Goal: Transaction & Acquisition: Book appointment/travel/reservation

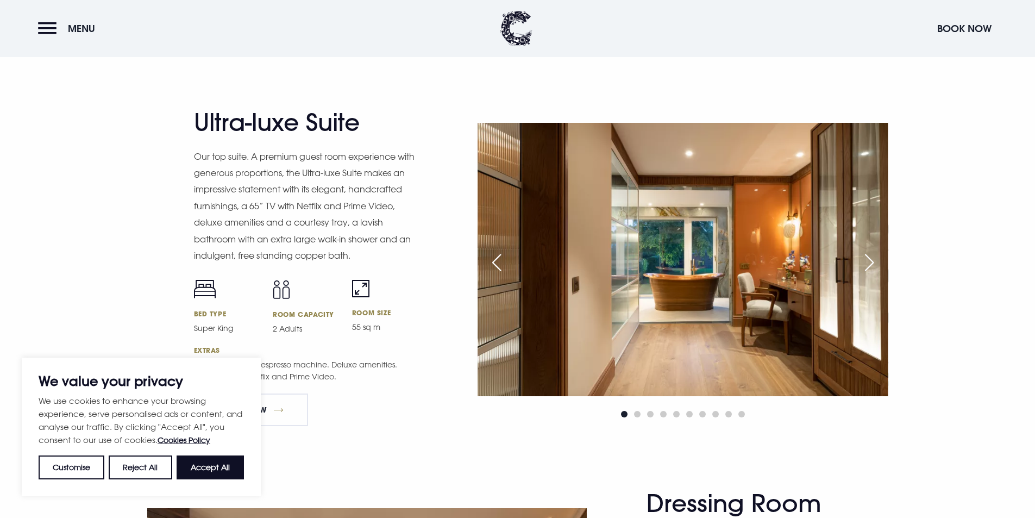
click at [868, 270] on div "Next slide" at bounding box center [869, 262] width 27 height 24
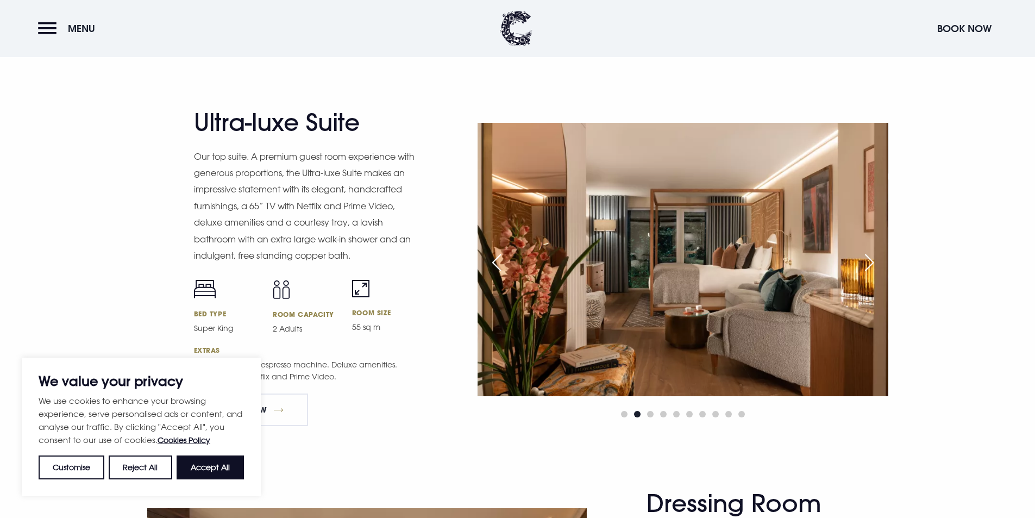
click at [868, 270] on div "Next slide" at bounding box center [869, 262] width 27 height 24
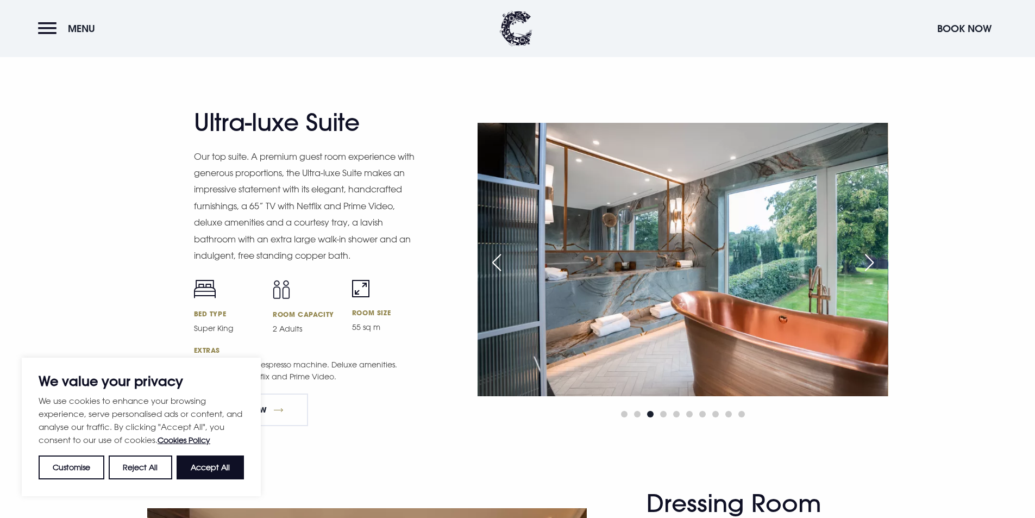
click at [868, 270] on div "Next slide" at bounding box center [869, 262] width 27 height 24
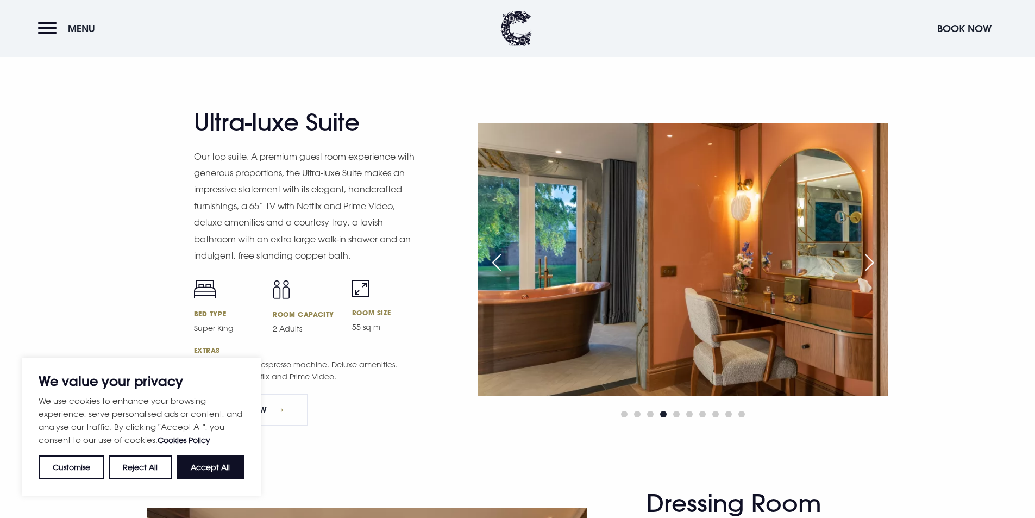
click at [868, 270] on div "Next slide" at bounding box center [869, 262] width 27 height 24
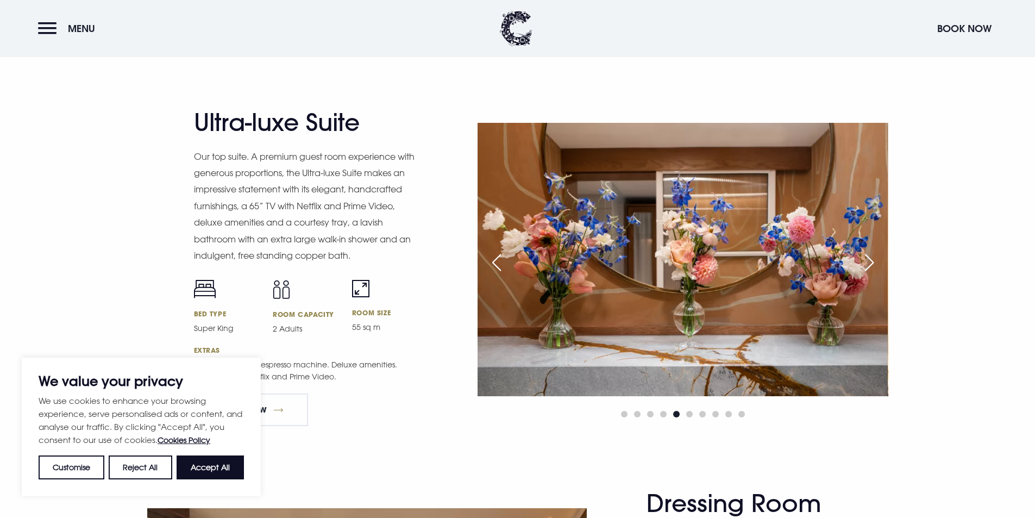
click at [868, 270] on div "Next slide" at bounding box center [869, 262] width 27 height 24
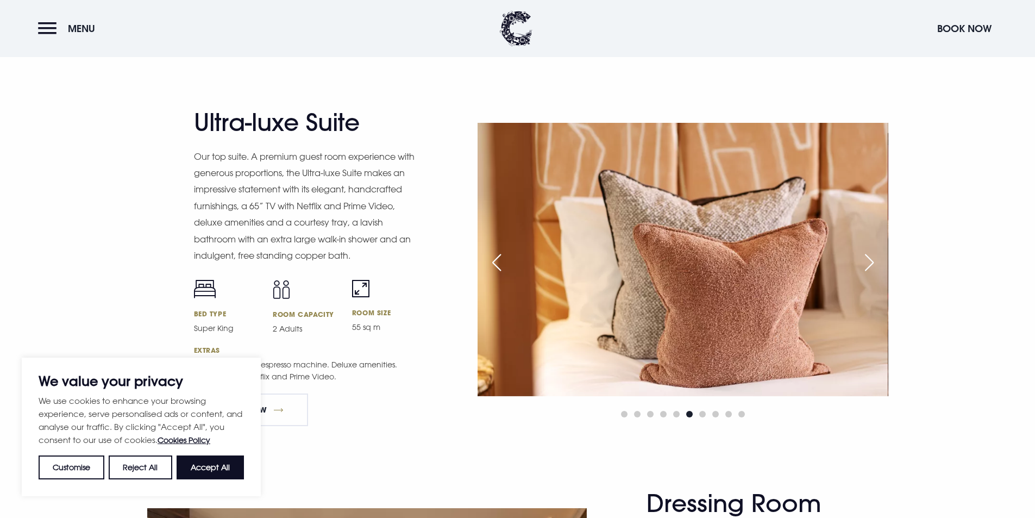
click at [868, 270] on div "Next slide" at bounding box center [869, 262] width 27 height 24
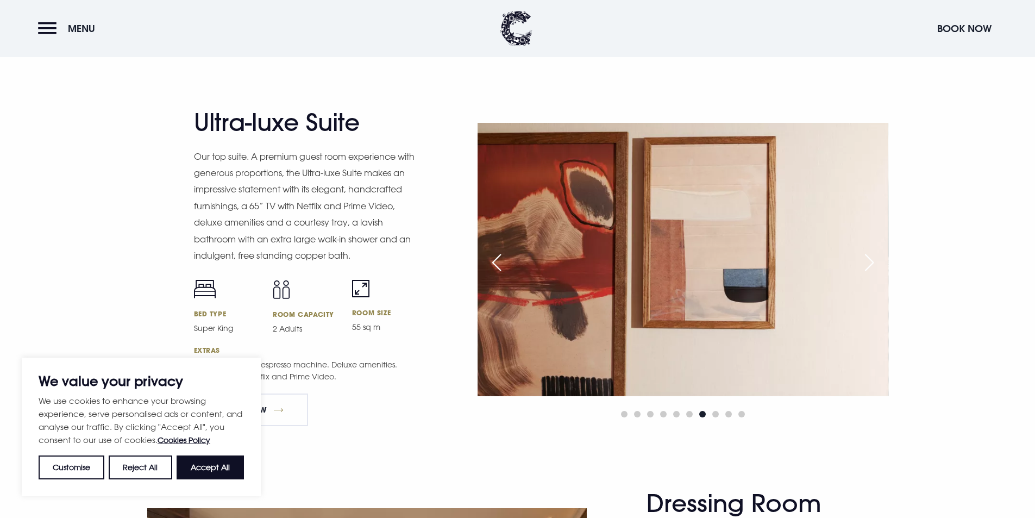
click at [868, 270] on div "Next slide" at bounding box center [869, 262] width 27 height 24
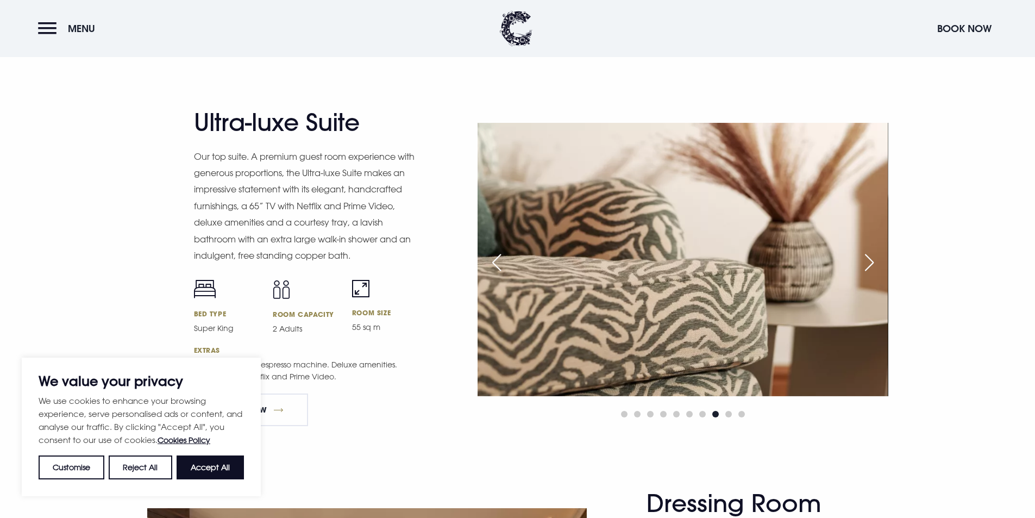
click at [870, 270] on div "Next slide" at bounding box center [869, 262] width 27 height 24
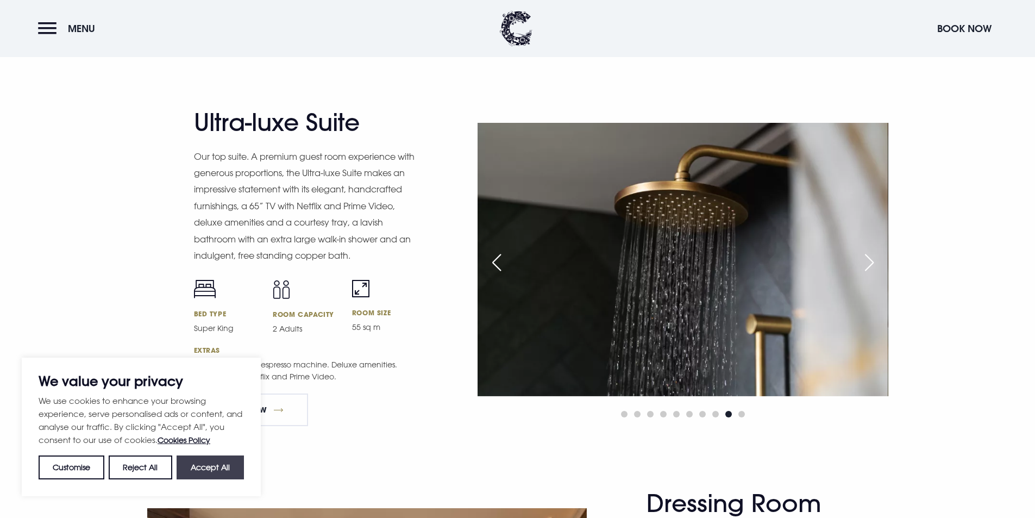
click at [231, 462] on button "Accept All" at bounding box center [210, 467] width 67 height 24
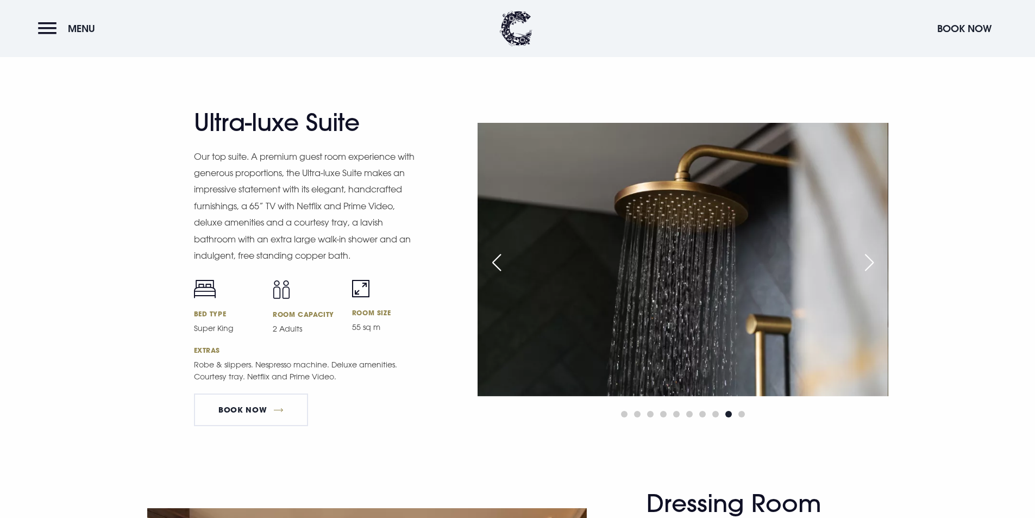
checkbox input "true"
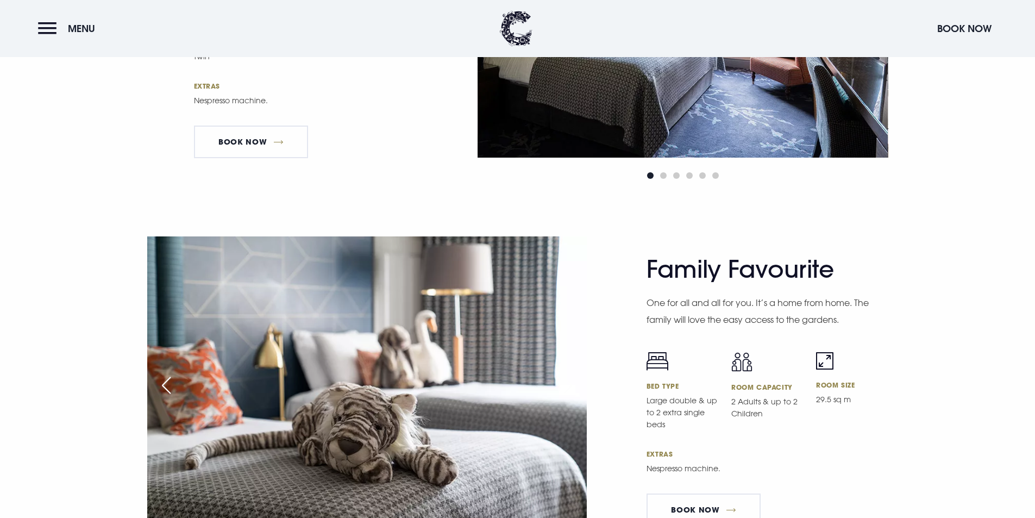
scroll to position [2716, 0]
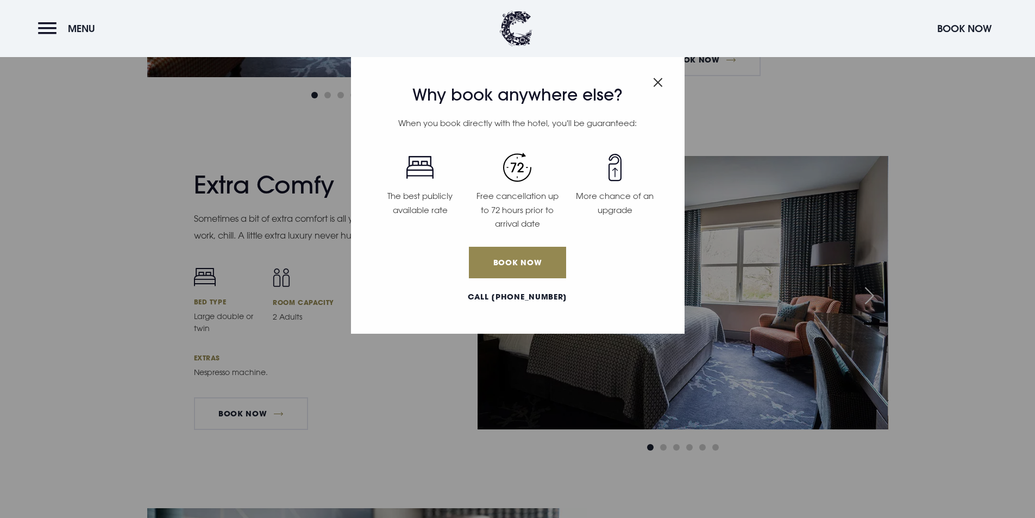
click at [648, 83] on div "Why book anywhere else? When you book directly with the hotel, you'll be guaran…" at bounding box center [518, 193] width 334 height 279
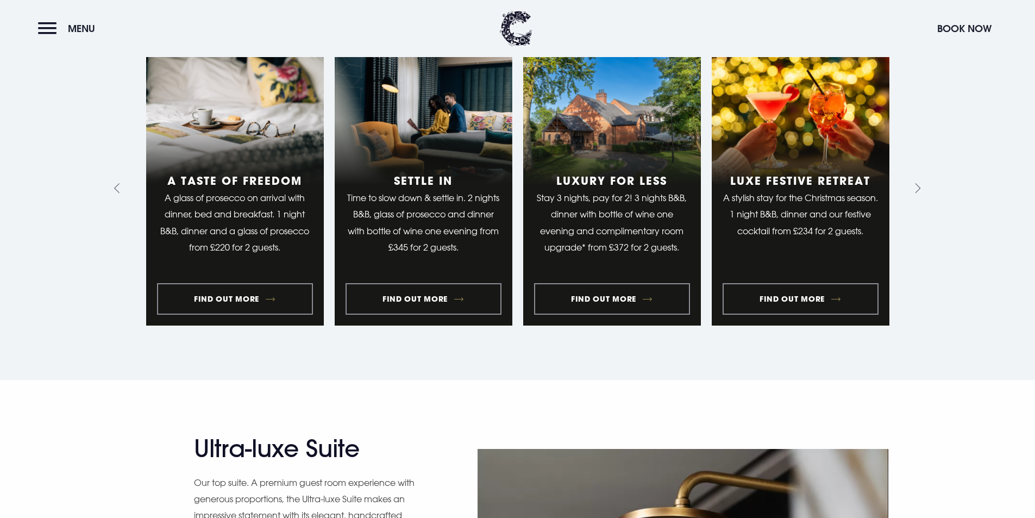
scroll to position [869, 0]
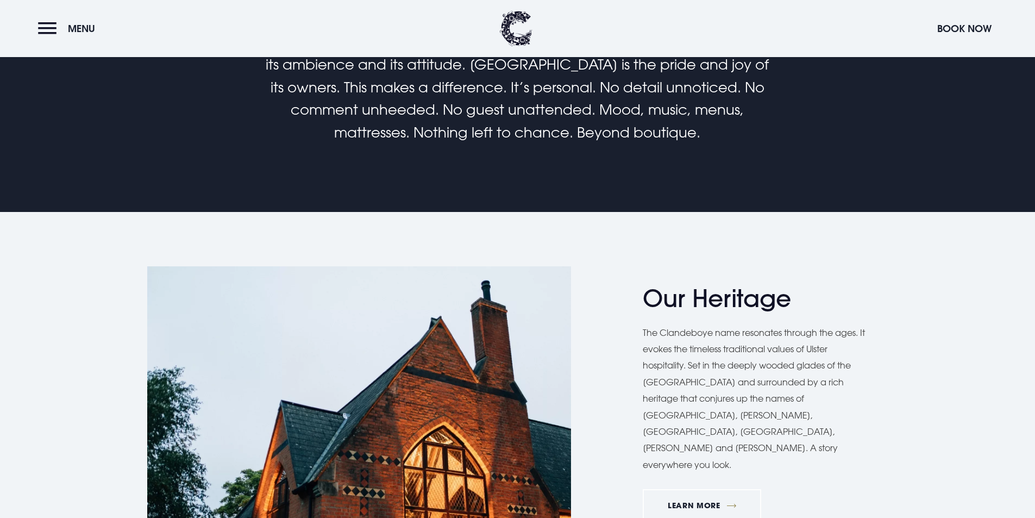
scroll to position [272, 0]
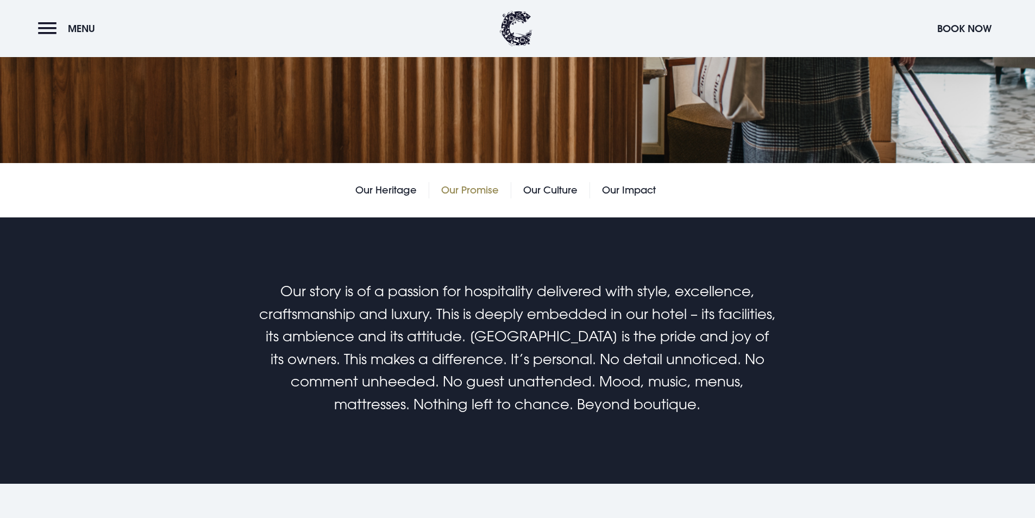
click at [474, 186] on link "Our Promise" at bounding box center [470, 190] width 58 height 16
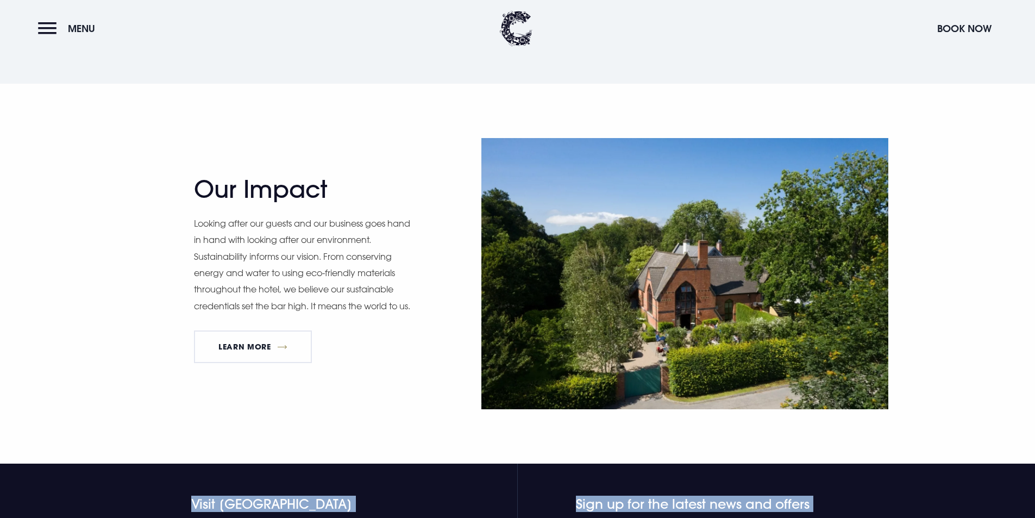
scroll to position [1779, 0]
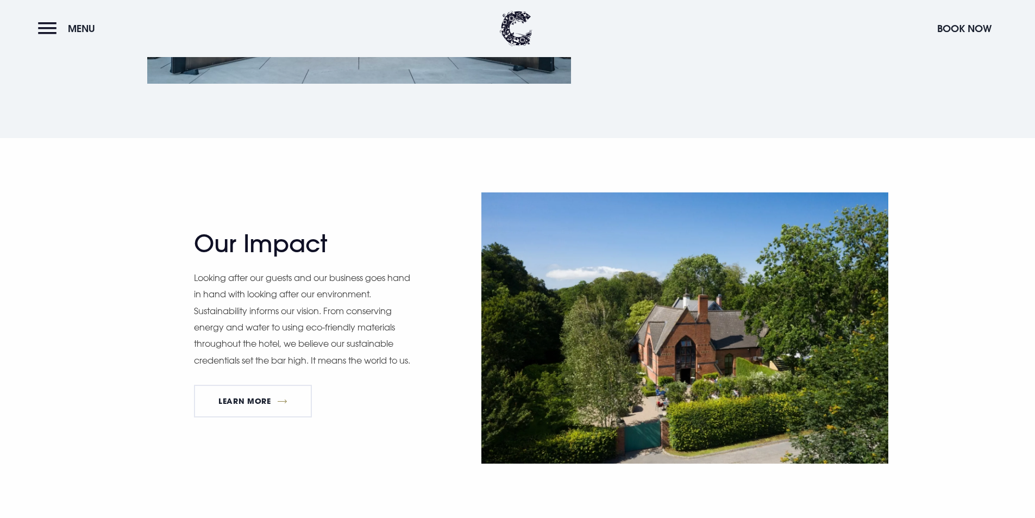
drag, startPoint x: 581, startPoint y: 501, endPoint x: 203, endPoint y: 205, distance: 480.6
click at [166, 247] on div "Our Impact Looking after our guests and our business goes hand in hand with loo…" at bounding box center [518, 327] width 756 height 271
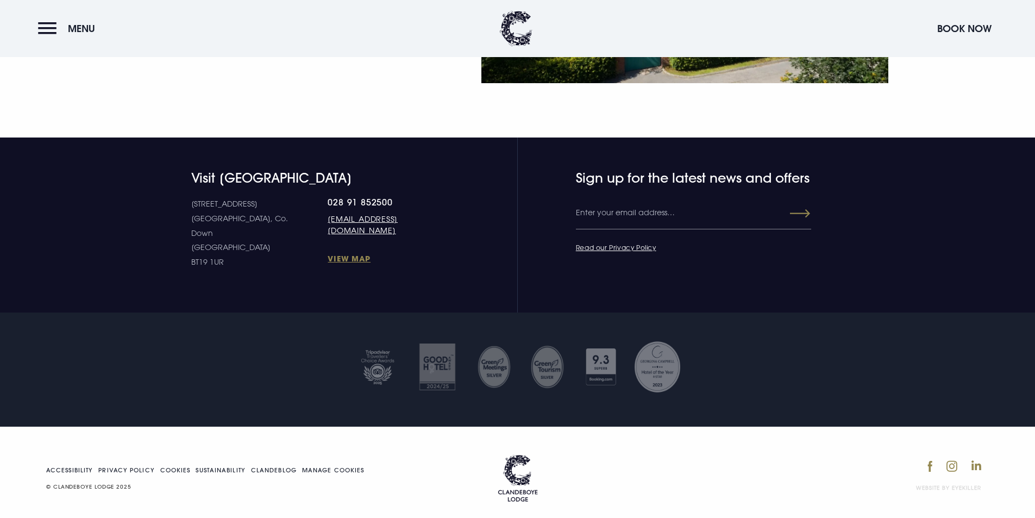
drag, startPoint x: 173, startPoint y: 227, endPoint x: 695, endPoint y: 510, distance: 593.1
click at [695, 509] on footer "Accessibility Privacy Policy Cookies Sustainability Clandeblog Manage Cookies ©…" at bounding box center [517, 478] width 1035 height 105
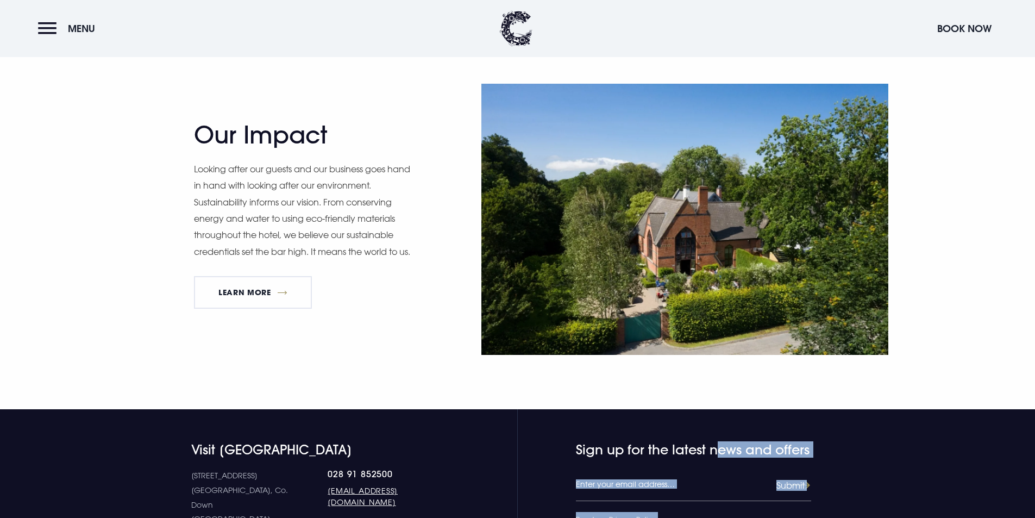
scroll to position [1562, 0]
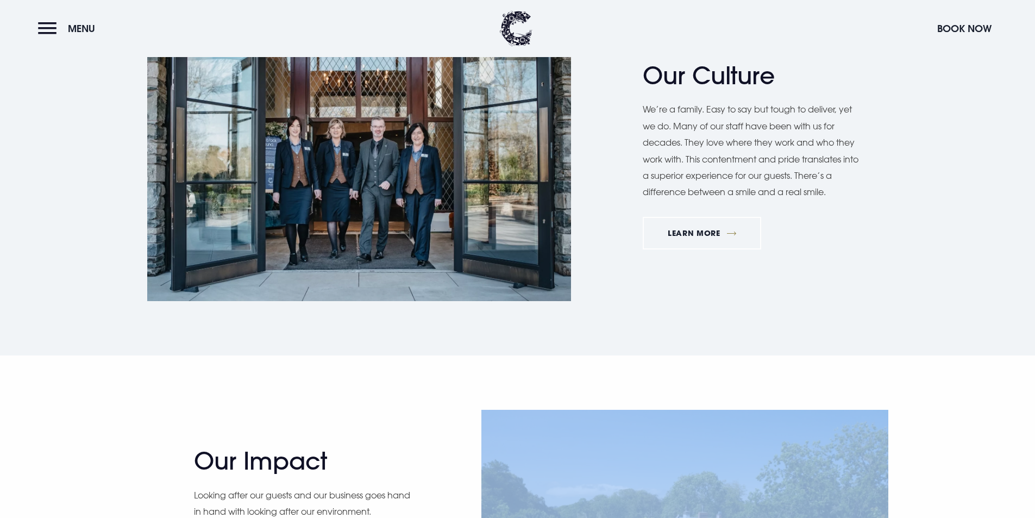
drag, startPoint x: 705, startPoint y: 505, endPoint x: 716, endPoint y: 409, distance: 96.8
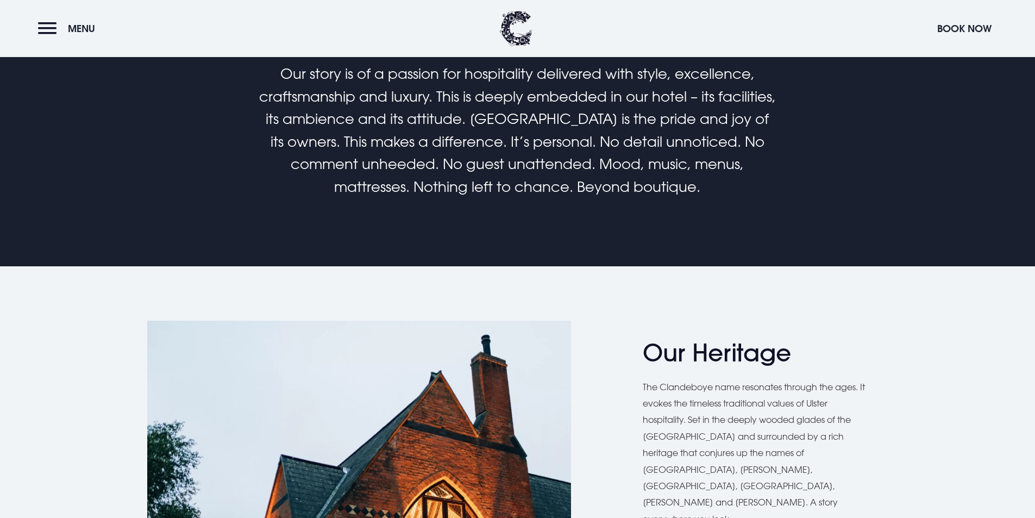
scroll to position [380, 0]
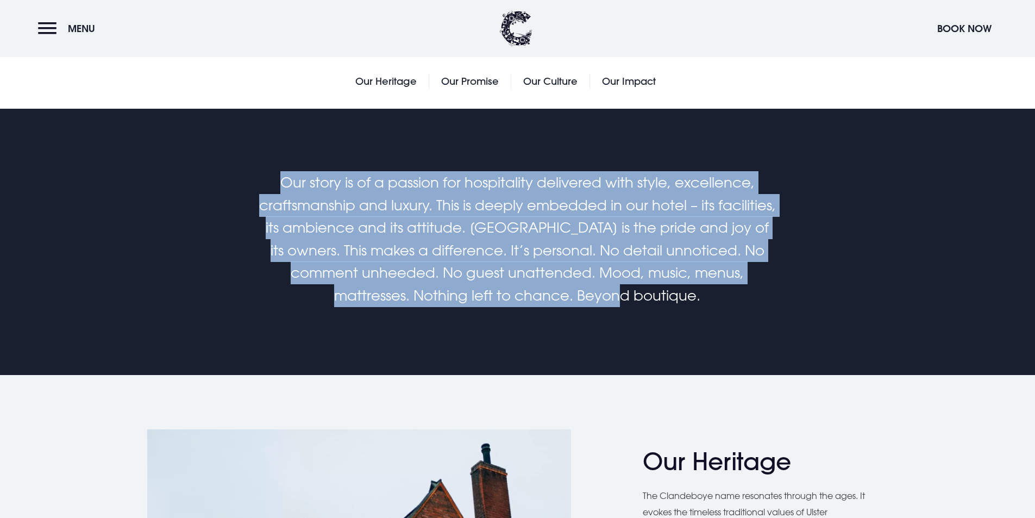
drag, startPoint x: 628, startPoint y: 325, endPoint x: 148, endPoint y: 152, distance: 510.5
click at [148, 152] on section "Our story is of a passion for hospitality delivered with style, excellence, cra…" at bounding box center [517, 242] width 1035 height 266
drag, startPoint x: 705, startPoint y: 307, endPoint x: 263, endPoint y: 176, distance: 461.2
click at [263, 176] on p "Our story is of a passion for hospitality delivered with style, excellence, cra…" at bounding box center [517, 239] width 517 height 136
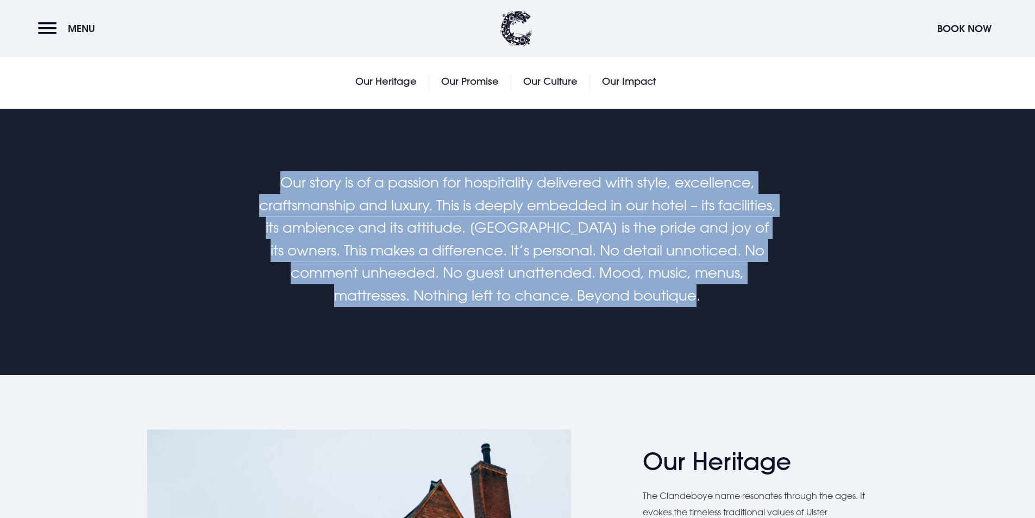
click at [263, 176] on p "Our story is of a passion for hospitality delivered with style, excellence, cra…" at bounding box center [517, 239] width 517 height 136
drag, startPoint x: 269, startPoint y: 163, endPoint x: 829, endPoint y: 301, distance: 576.4
click at [829, 301] on section "Our story is of a passion for hospitality delivered with style, excellence, cra…" at bounding box center [517, 242] width 1035 height 266
click at [829, 301] on div "Our story is of a passion for hospitality delivered with style, excellence, cra…" at bounding box center [517, 239] width 628 height 136
drag, startPoint x: 793, startPoint y: 322, endPoint x: 176, endPoint y: 181, distance: 633.1
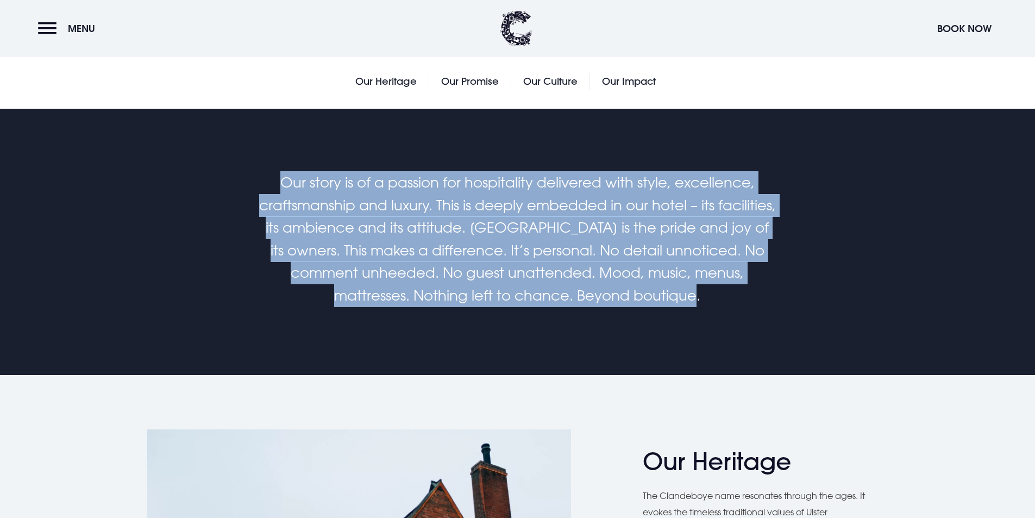
click at [176, 181] on section "Our story is of a passion for hospitality delivered with style, excellence, cra…" at bounding box center [517, 242] width 1035 height 266
click at [176, 181] on div "Our story is of a passion for hospitality delivered with style, excellence, cra…" at bounding box center [517, 239] width 769 height 136
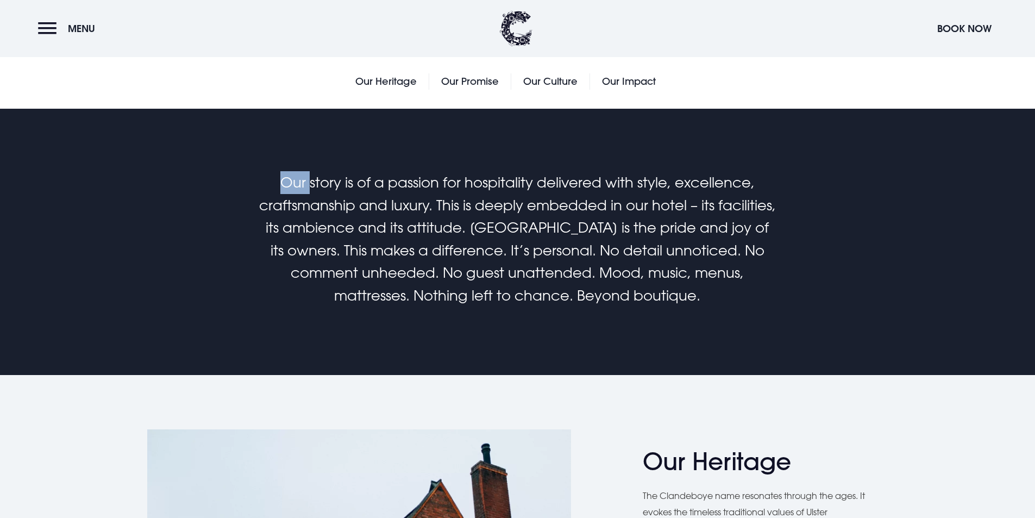
click at [176, 181] on div "Our story is of a passion for hospitality delivered with style, excellence, cra…" at bounding box center [517, 239] width 769 height 136
click at [219, 171] on div "Our story is of a passion for hospitality delivered with style, excellence, cra…" at bounding box center [517, 239] width 628 height 136
drag, startPoint x: 838, startPoint y: 317, endPoint x: 996, endPoint y: 387, distance: 172.2
click at [805, 337] on section "Our story is of a passion for hospitality delivered with style, excellence, cra…" at bounding box center [517, 242] width 1035 height 266
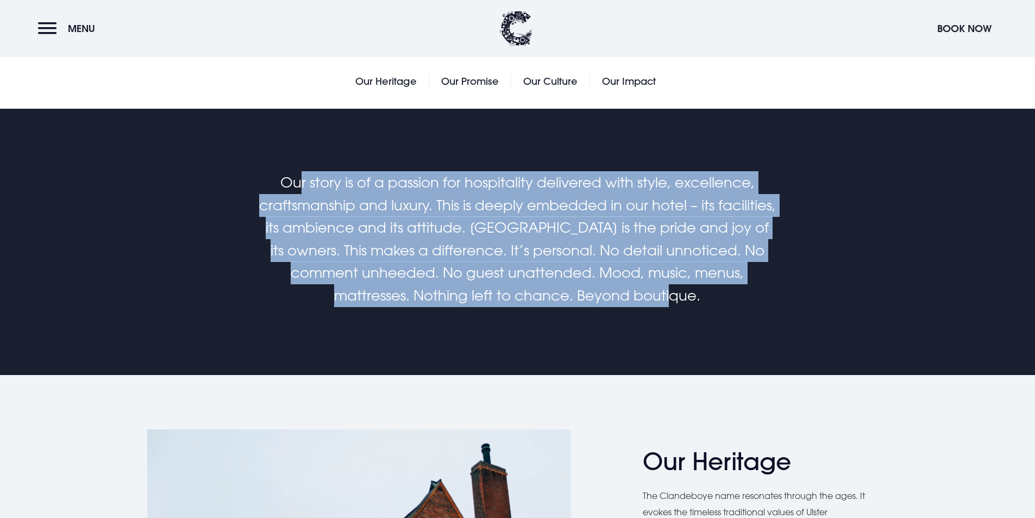
drag, startPoint x: 675, startPoint y: 286, endPoint x: 313, endPoint y: 188, distance: 375.3
click at [295, 148] on section "Our story is of a passion for hospitality delivered with style, excellence, cra…" at bounding box center [517, 242] width 1035 height 266
drag, startPoint x: 336, startPoint y: 203, endPoint x: 403, endPoint y: 215, distance: 68.5
click at [336, 203] on p "Our story is of a passion for hospitality delivered with style, excellence, cra…" at bounding box center [517, 239] width 517 height 136
click at [706, 280] on p "Our story is of a passion for hospitality delivered with style, excellence, cra…" at bounding box center [517, 239] width 517 height 136
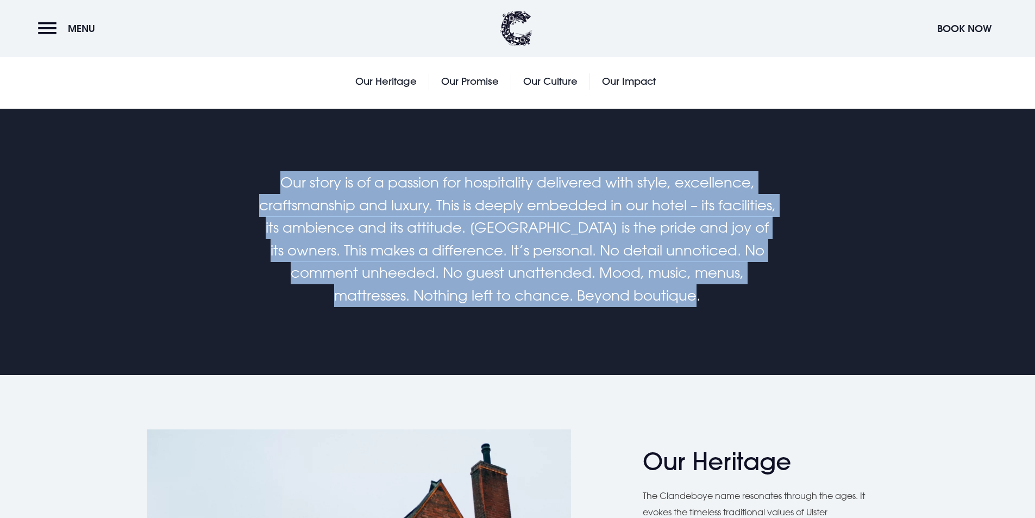
drag, startPoint x: 765, startPoint y: 305, endPoint x: 254, endPoint y: 192, distance: 523.4
click at [254, 192] on div "Our story is of a passion for hospitality delivered with style, excellence, cra…" at bounding box center [517, 239] width 628 height 136
click at [254, 191] on div "Our story is of a passion for hospitality delivered with style, excellence, cra…" at bounding box center [517, 239] width 628 height 136
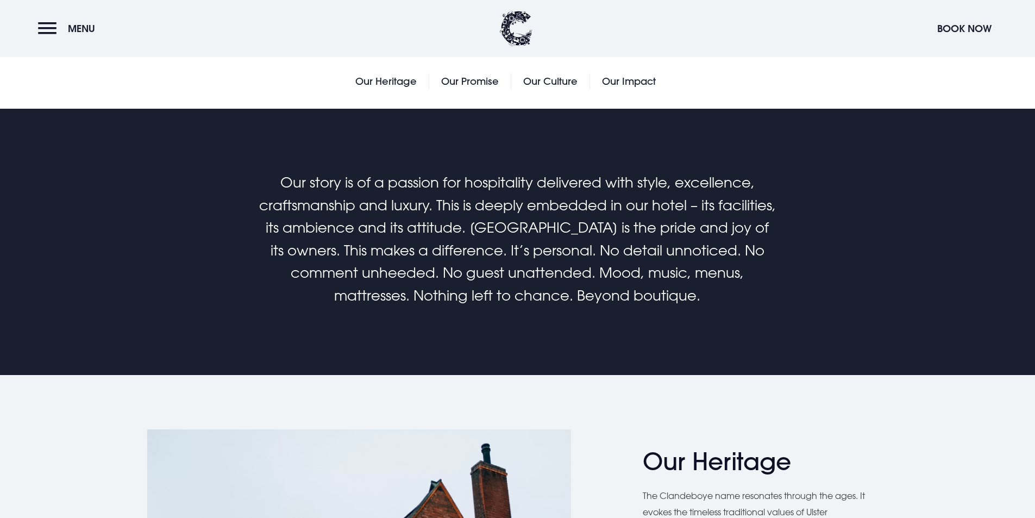
click at [827, 256] on div "Our story is of a passion for hospitality delivered with style, excellence, cra…" at bounding box center [517, 239] width 628 height 136
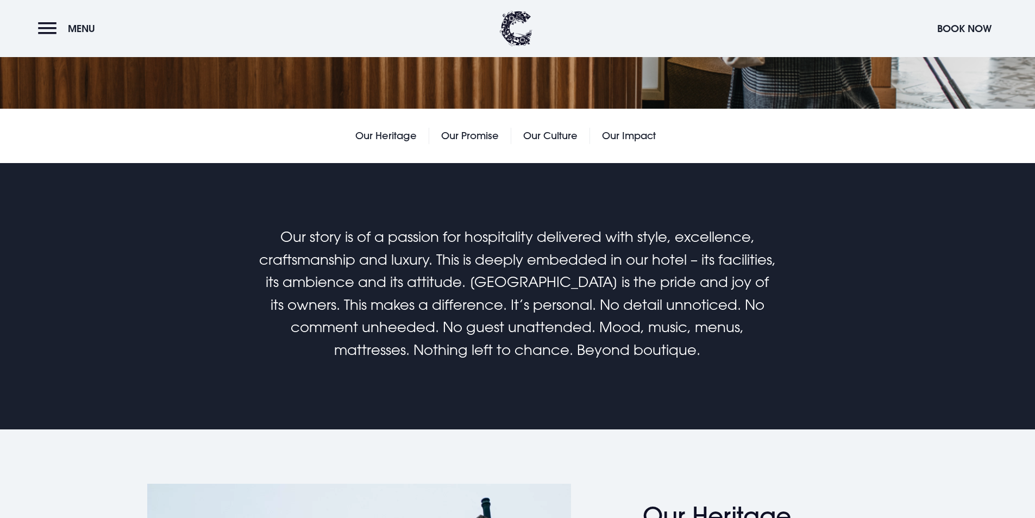
scroll to position [54, 0]
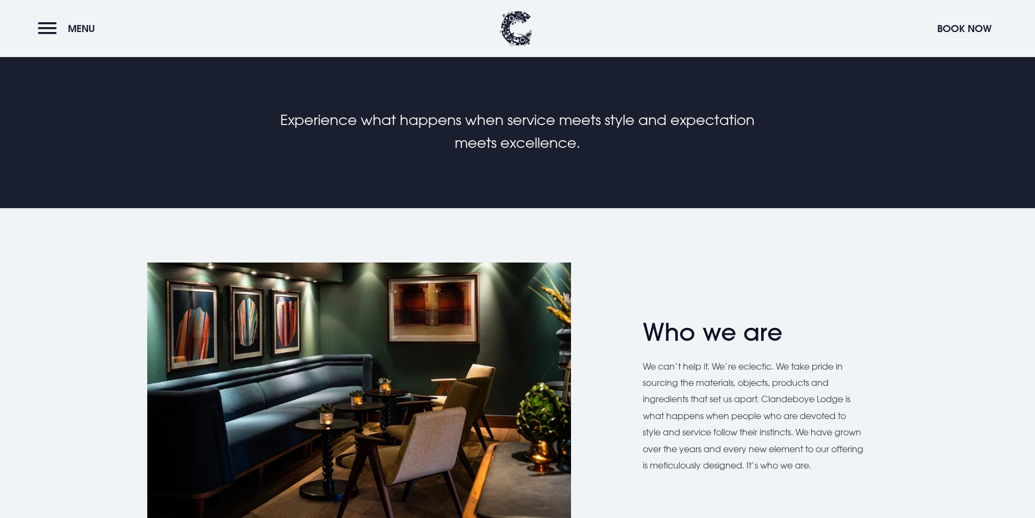
scroll to position [217, 0]
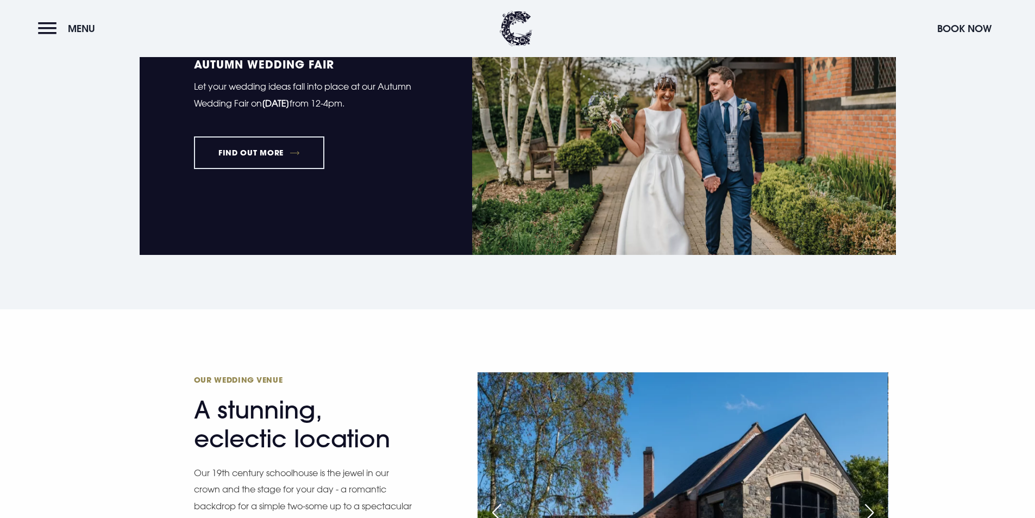
scroll to position [1141, 0]
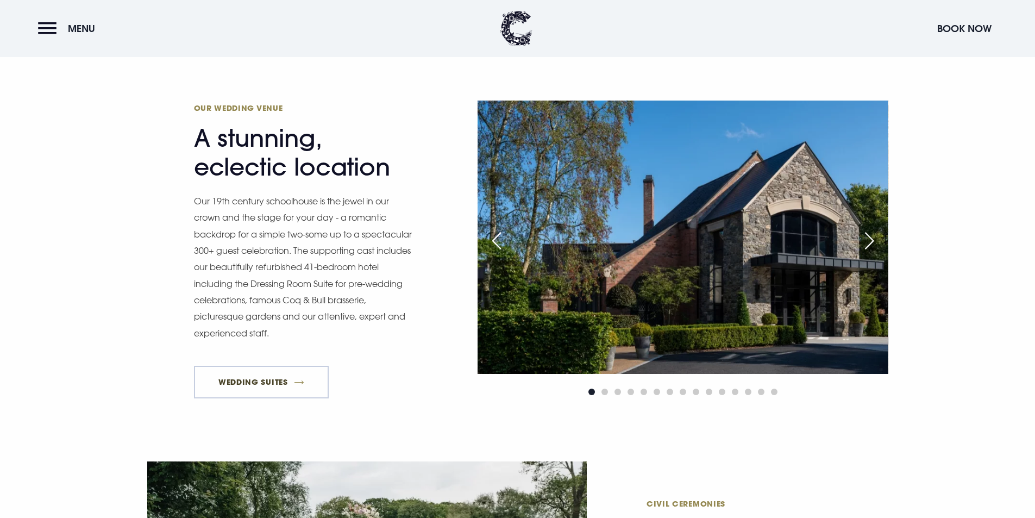
click at [224, 395] on link "Wedding Suites" at bounding box center [261, 382] width 135 height 33
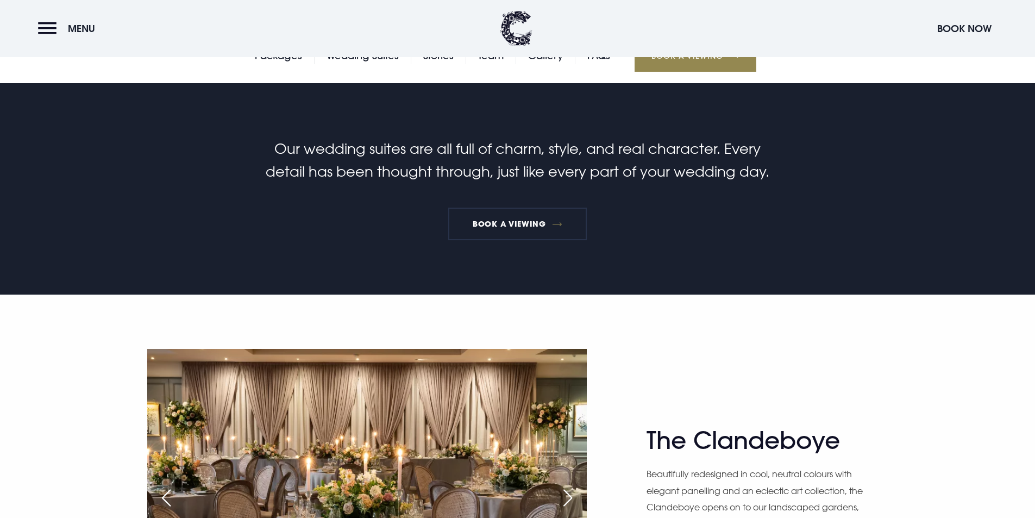
scroll to position [761, 0]
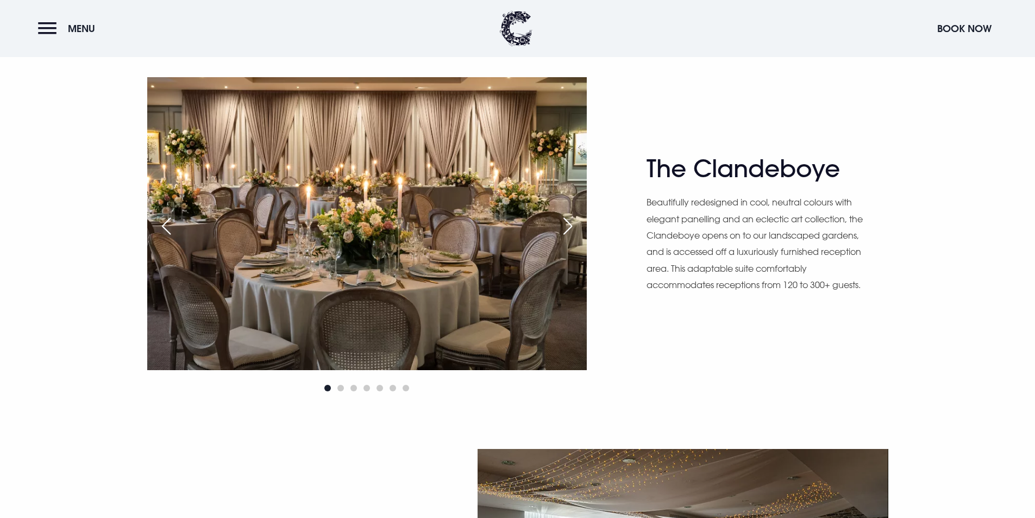
click at [555, 234] on img at bounding box center [366, 223] width 439 height 293
click at [567, 229] on div "Next slide" at bounding box center [567, 226] width 27 height 24
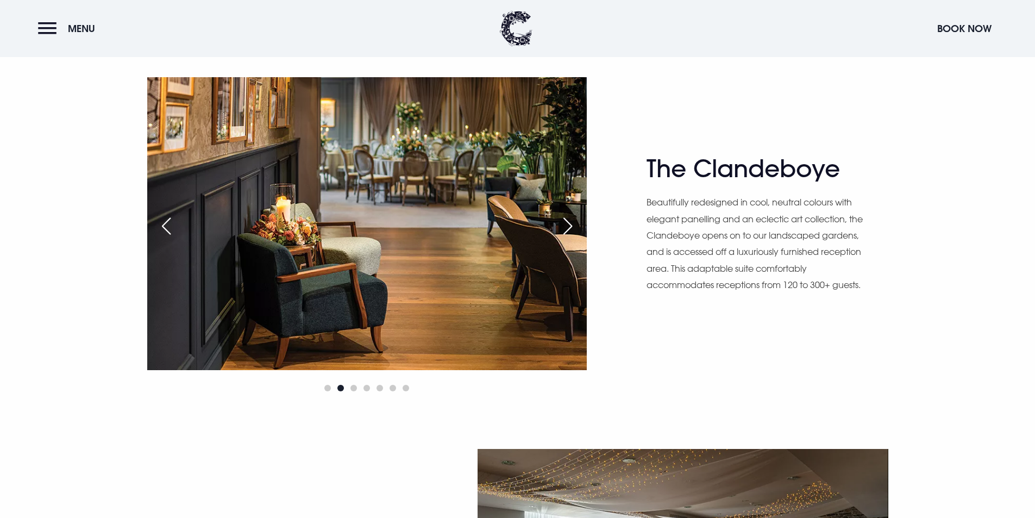
click at [567, 229] on div "Next slide" at bounding box center [567, 226] width 27 height 24
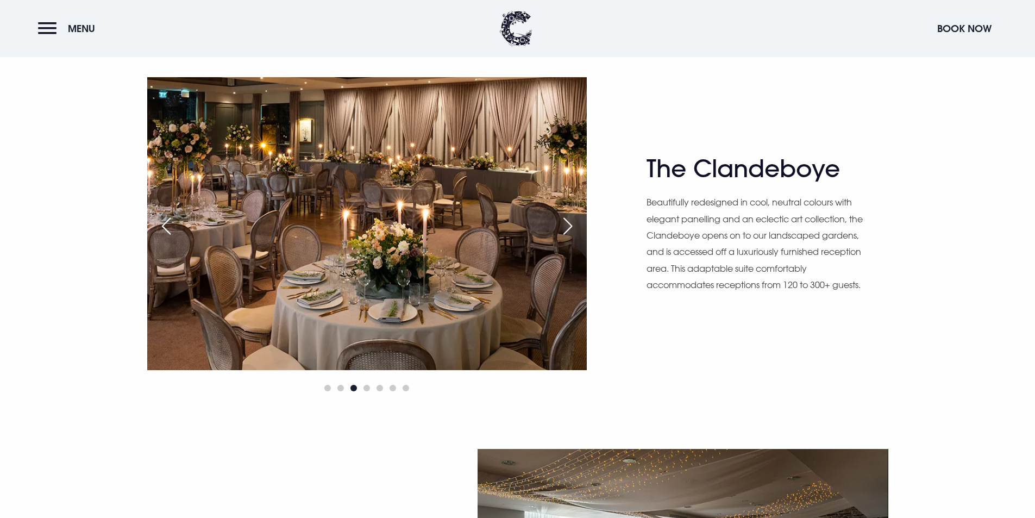
click at [567, 229] on div "Next slide" at bounding box center [567, 226] width 27 height 24
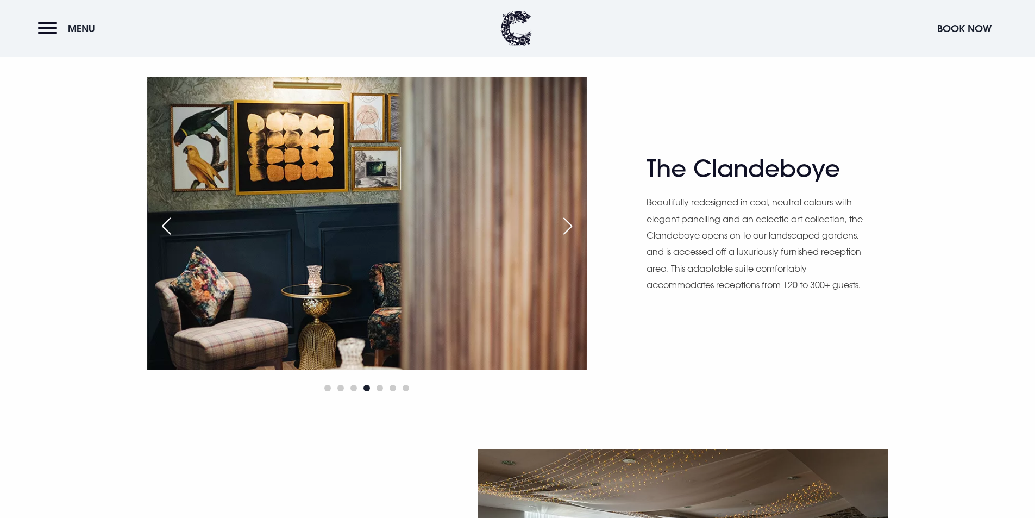
click at [567, 229] on div "Next slide" at bounding box center [567, 226] width 27 height 24
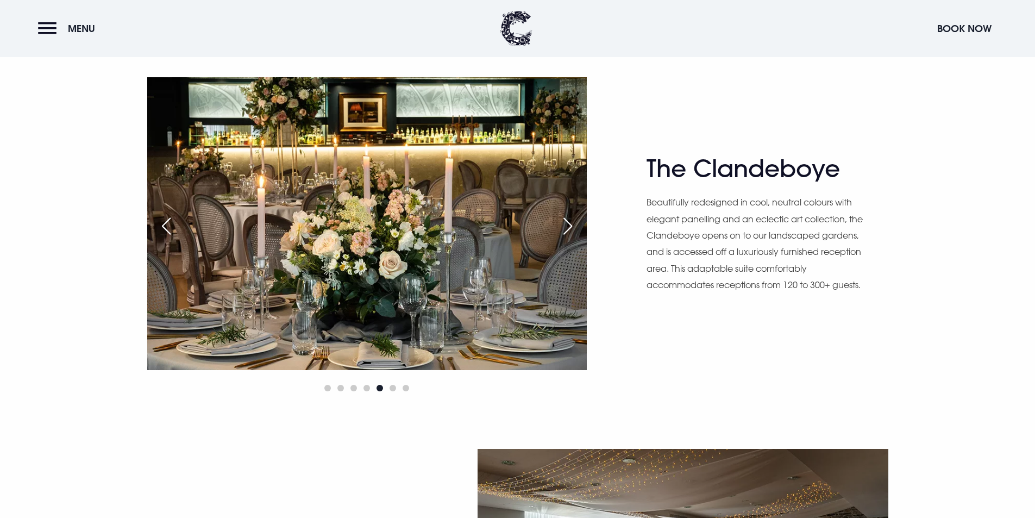
click at [567, 229] on div "Next slide" at bounding box center [567, 226] width 27 height 24
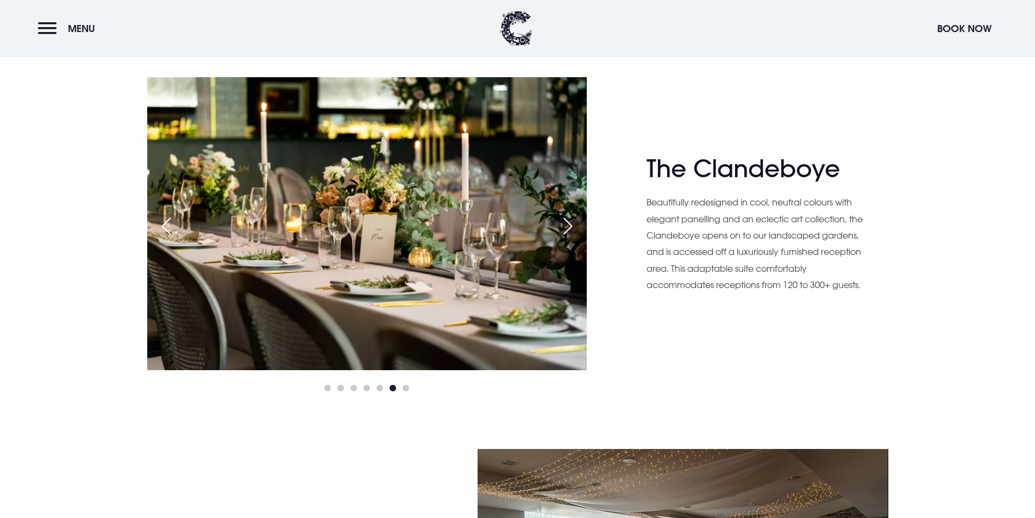
click at [567, 229] on div "Next slide" at bounding box center [567, 226] width 27 height 24
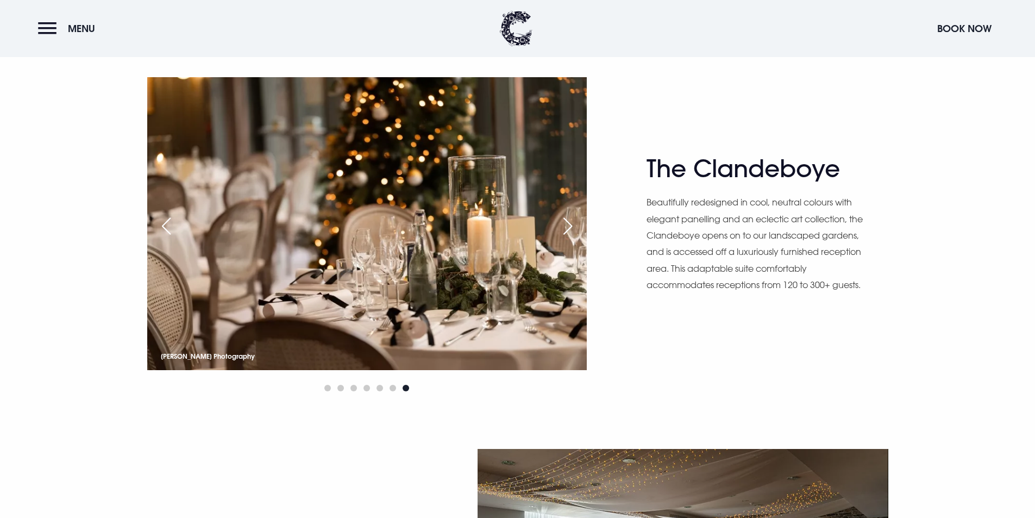
click at [567, 229] on div "Next slide" at bounding box center [567, 226] width 27 height 24
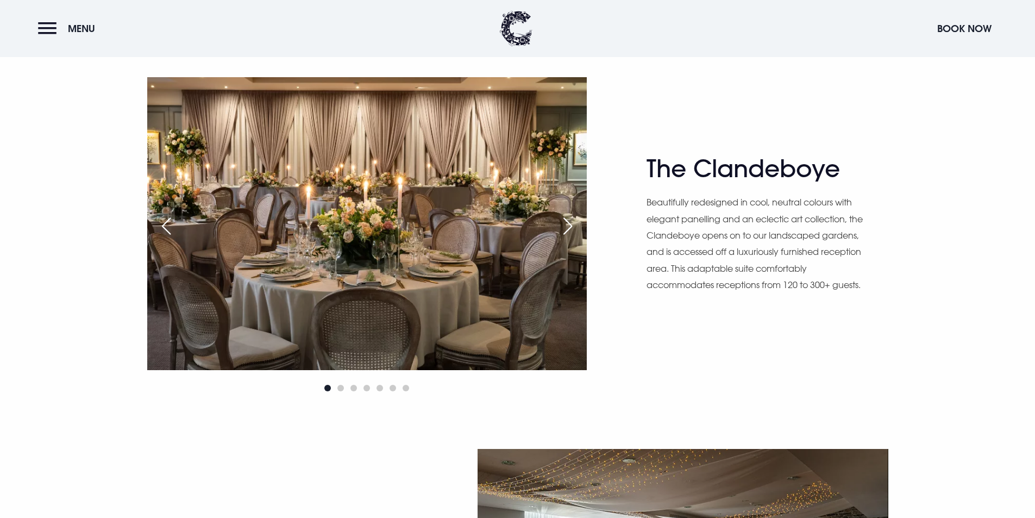
click at [567, 229] on div "Next slide" at bounding box center [567, 226] width 27 height 24
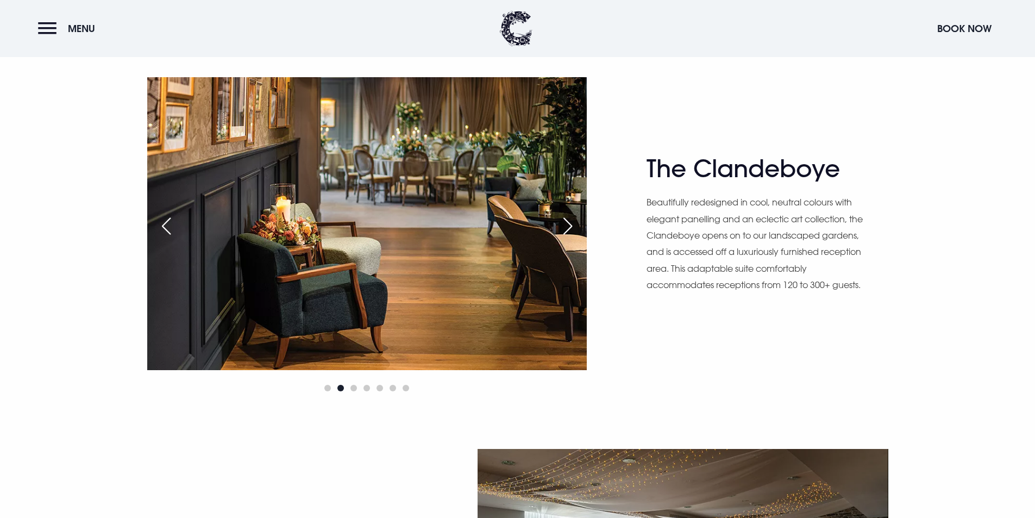
click at [567, 229] on div "Next slide" at bounding box center [567, 226] width 27 height 24
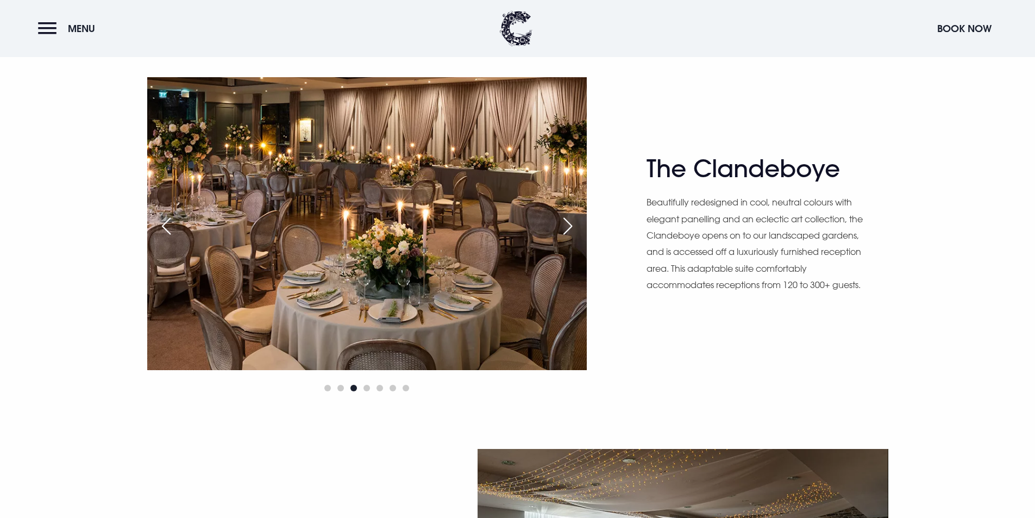
click at [567, 229] on div "Next slide" at bounding box center [567, 226] width 27 height 24
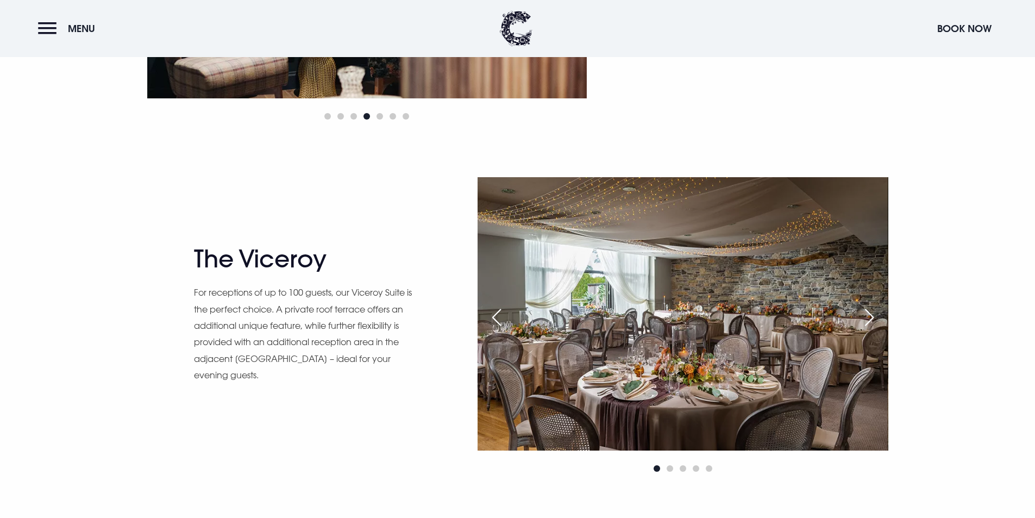
scroll to position [1141, 0]
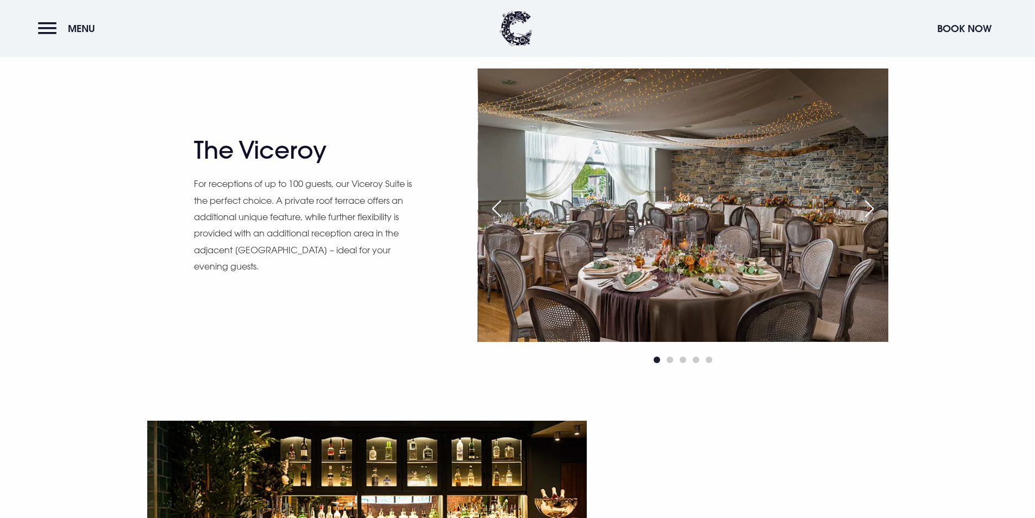
click at [863, 203] on div "Next slide" at bounding box center [869, 209] width 27 height 24
click at [866, 205] on div "Next slide" at bounding box center [869, 209] width 27 height 24
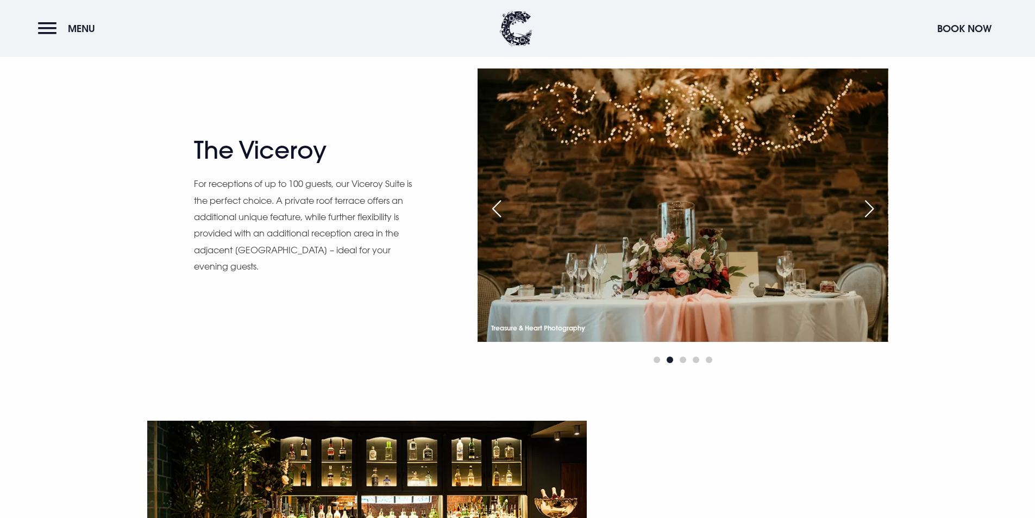
click at [871, 205] on div "Next slide" at bounding box center [869, 209] width 27 height 24
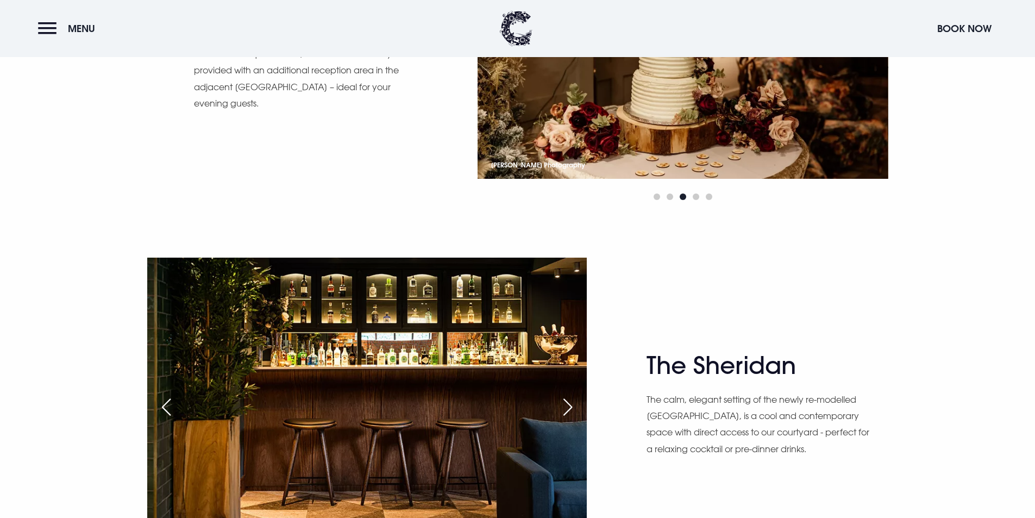
scroll to position [1467, 0]
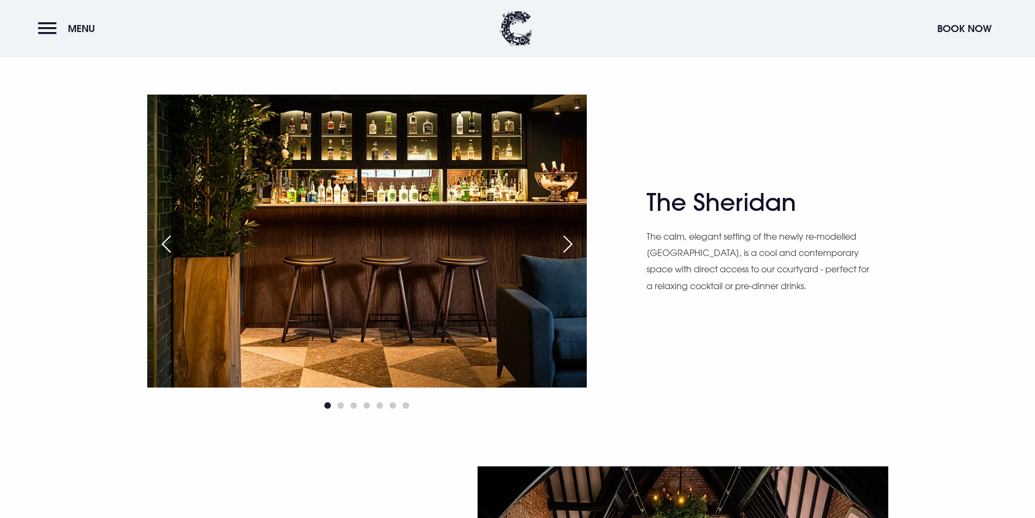
click at [581, 244] on div "Next slide" at bounding box center [567, 244] width 27 height 24
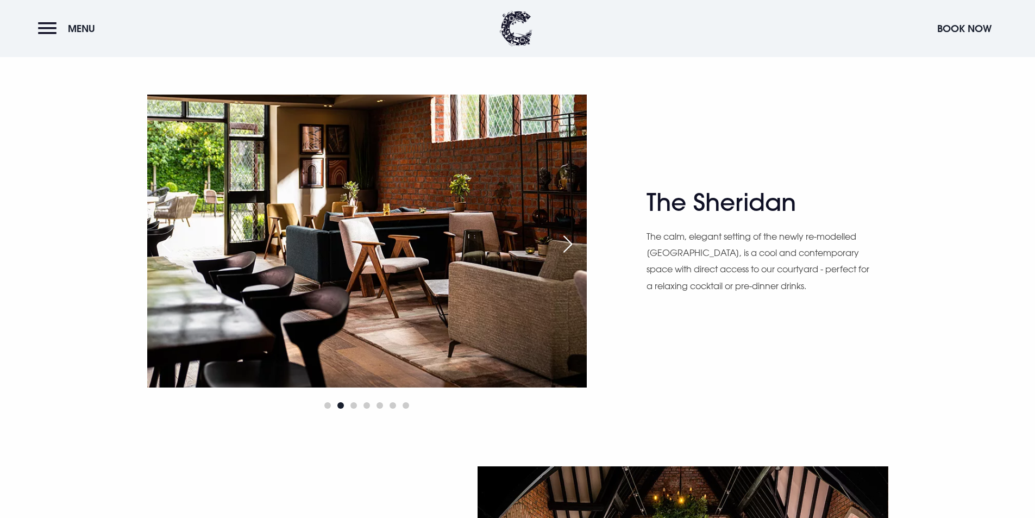
click at [581, 242] on div "Next slide" at bounding box center [567, 244] width 27 height 24
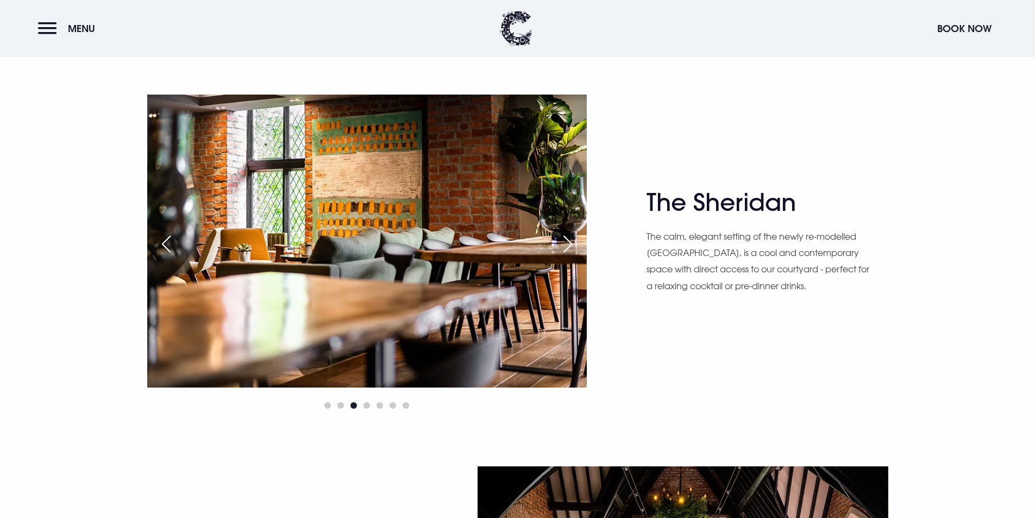
click at [581, 242] on div "Next slide" at bounding box center [567, 244] width 27 height 24
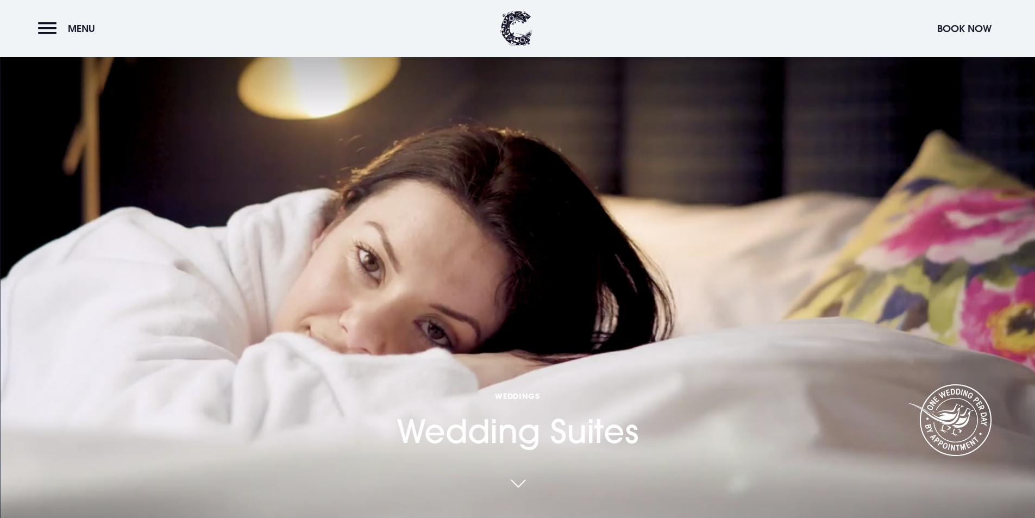
scroll to position [326, 0]
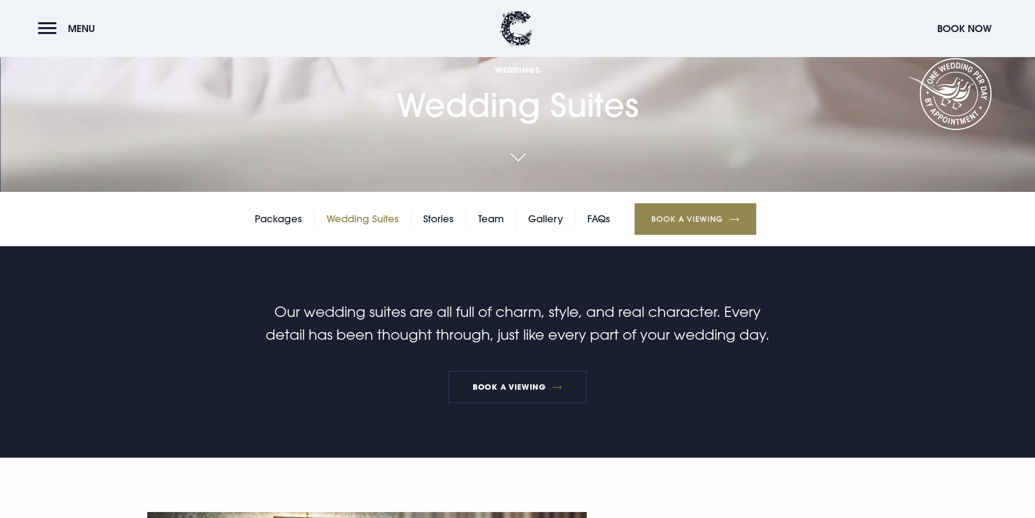
click at [392, 217] on link "Wedding Suites" at bounding box center [362, 219] width 72 height 16
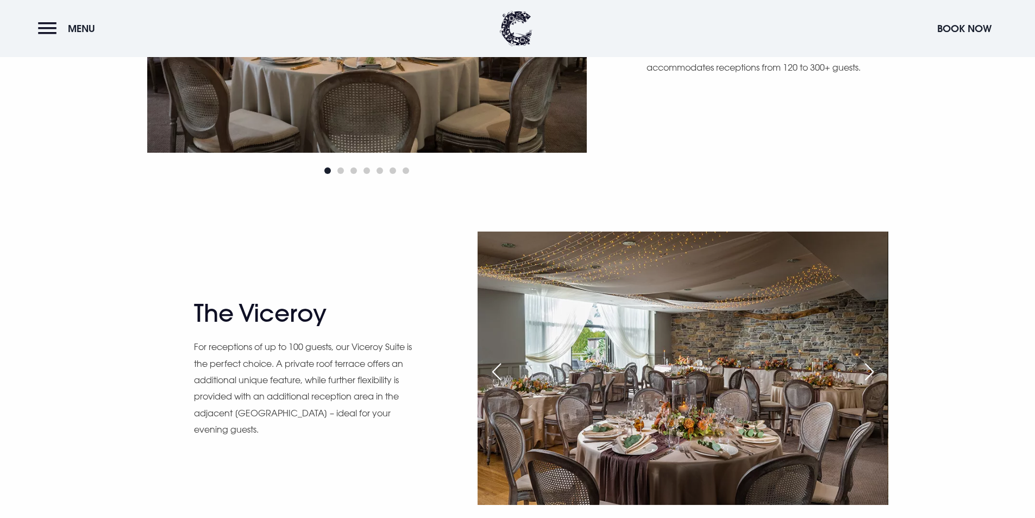
scroll to position [761, 0]
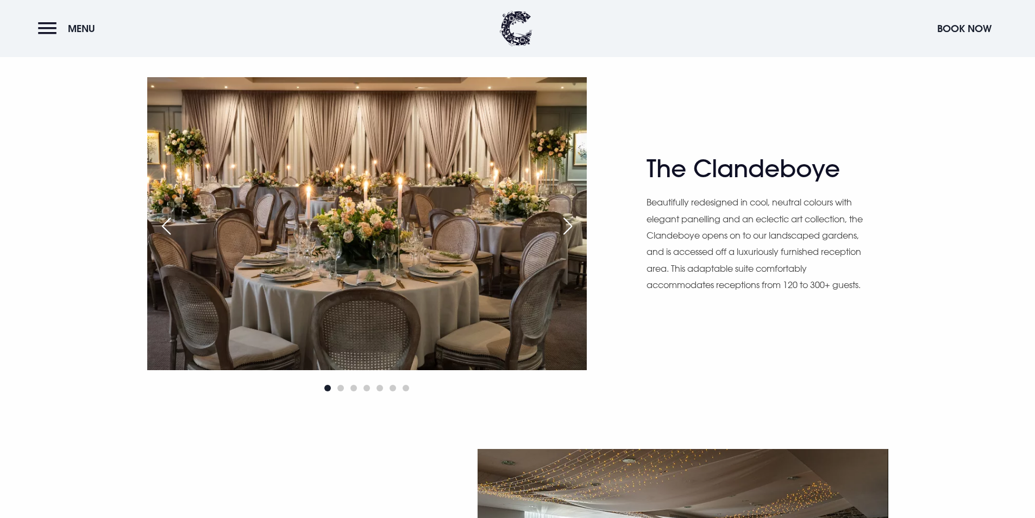
click at [570, 229] on div "Next slide" at bounding box center [567, 226] width 27 height 24
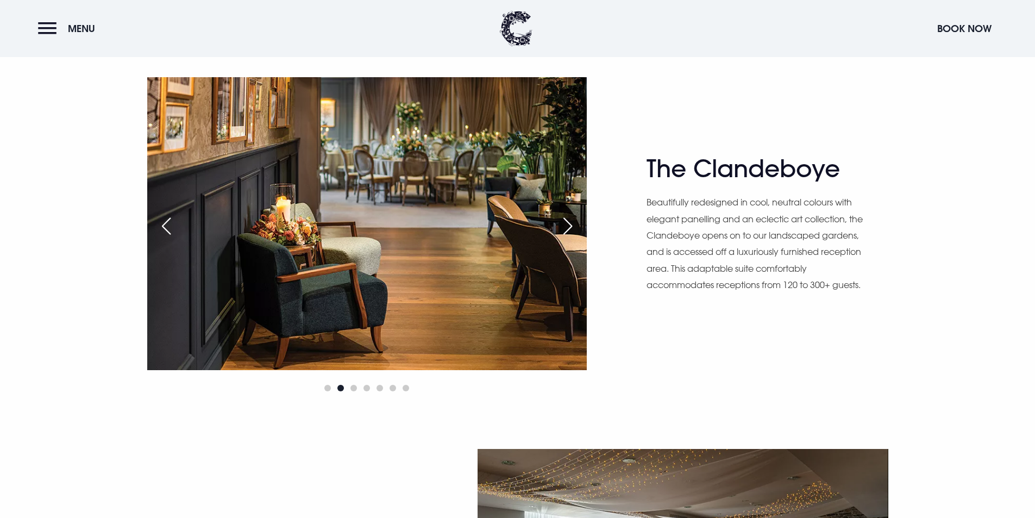
click at [570, 229] on div "Next slide" at bounding box center [567, 226] width 27 height 24
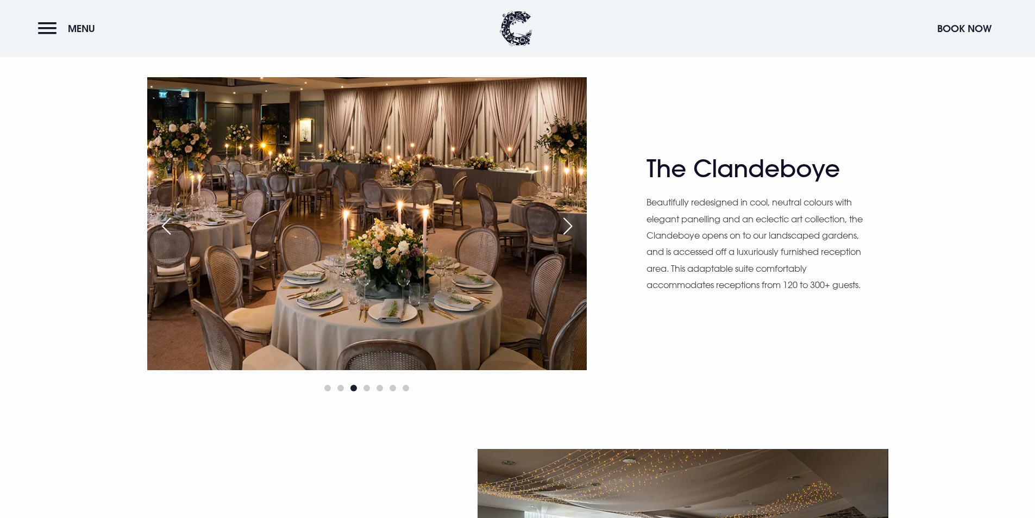
click at [570, 229] on div "Next slide" at bounding box center [567, 226] width 27 height 24
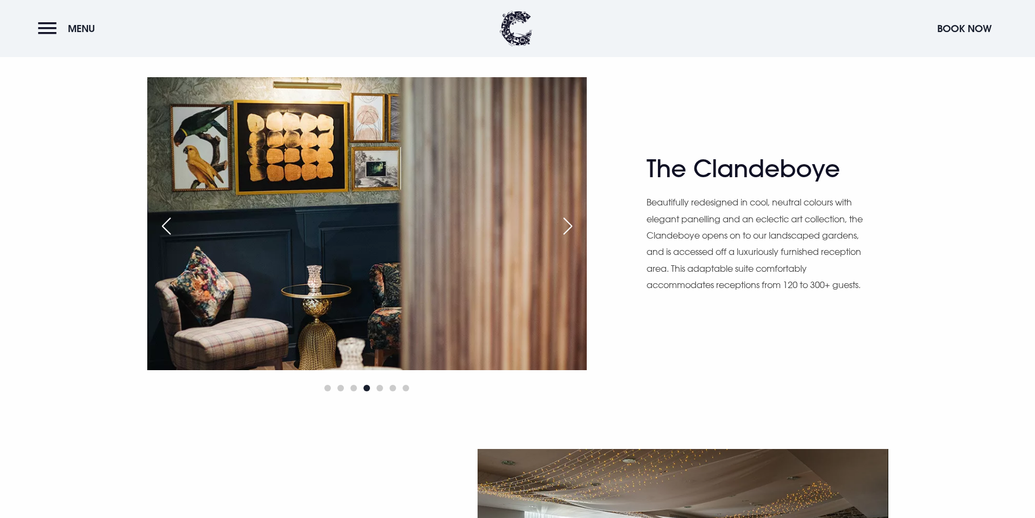
click at [570, 229] on div "Next slide" at bounding box center [567, 226] width 27 height 24
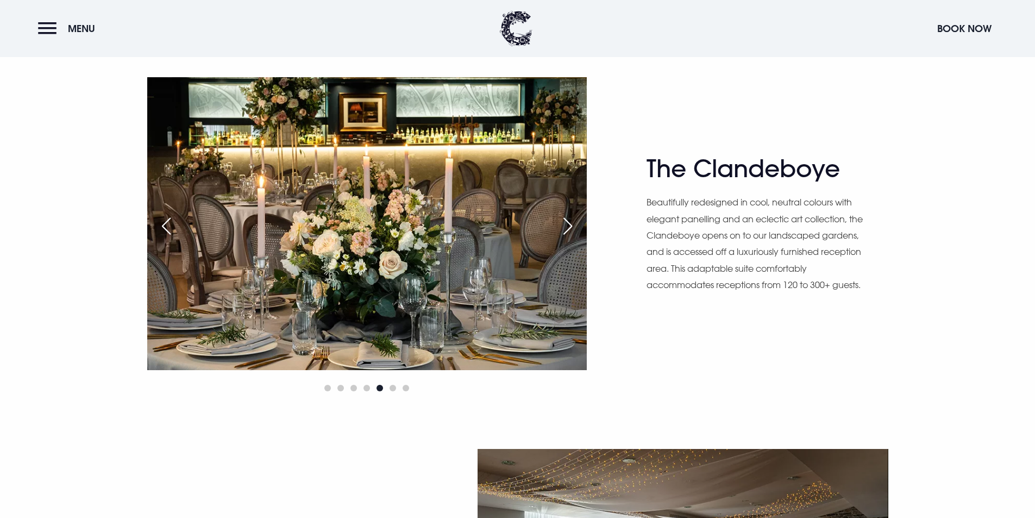
click at [569, 228] on div "Next slide" at bounding box center [567, 226] width 27 height 24
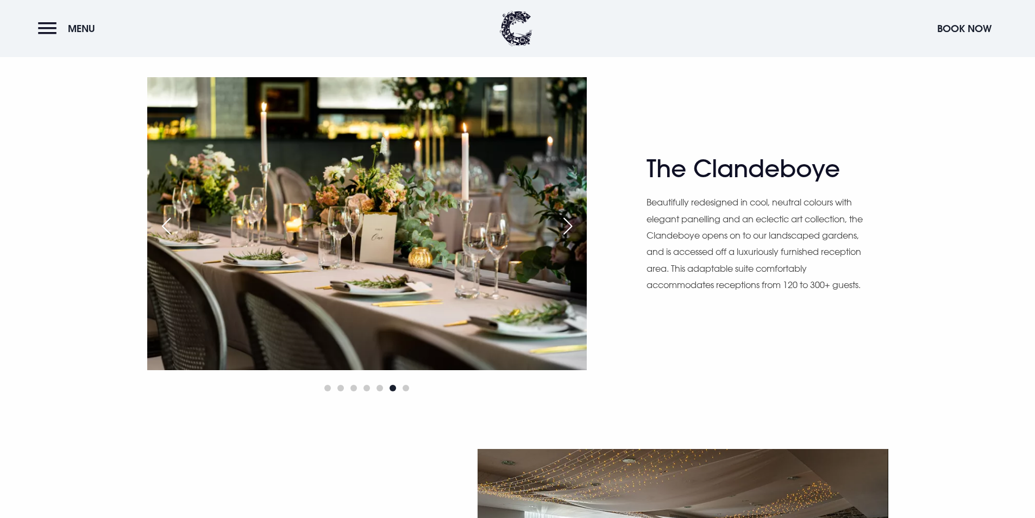
click at [569, 228] on div "Next slide" at bounding box center [567, 226] width 27 height 24
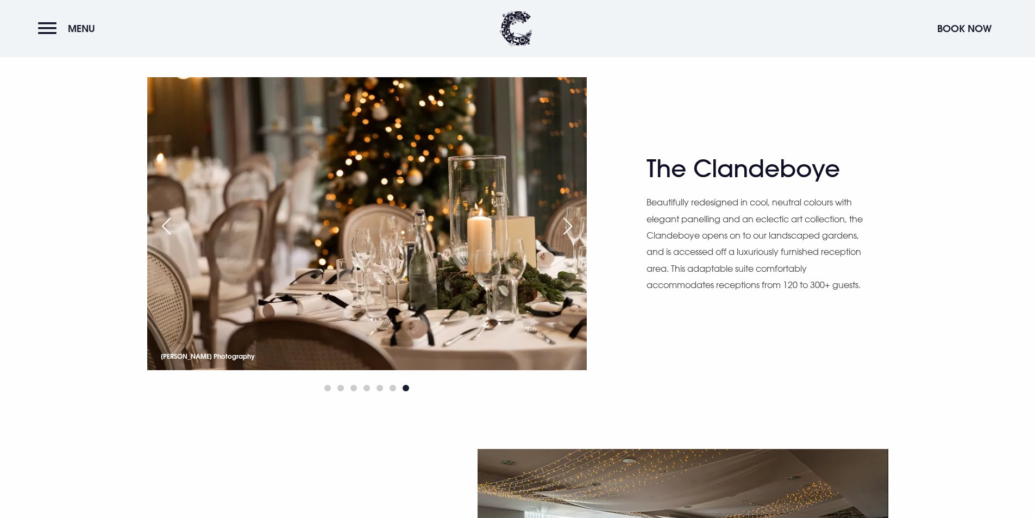
click at [569, 228] on div "Next slide" at bounding box center [567, 226] width 27 height 24
